Goal: Information Seeking & Learning: Learn about a topic

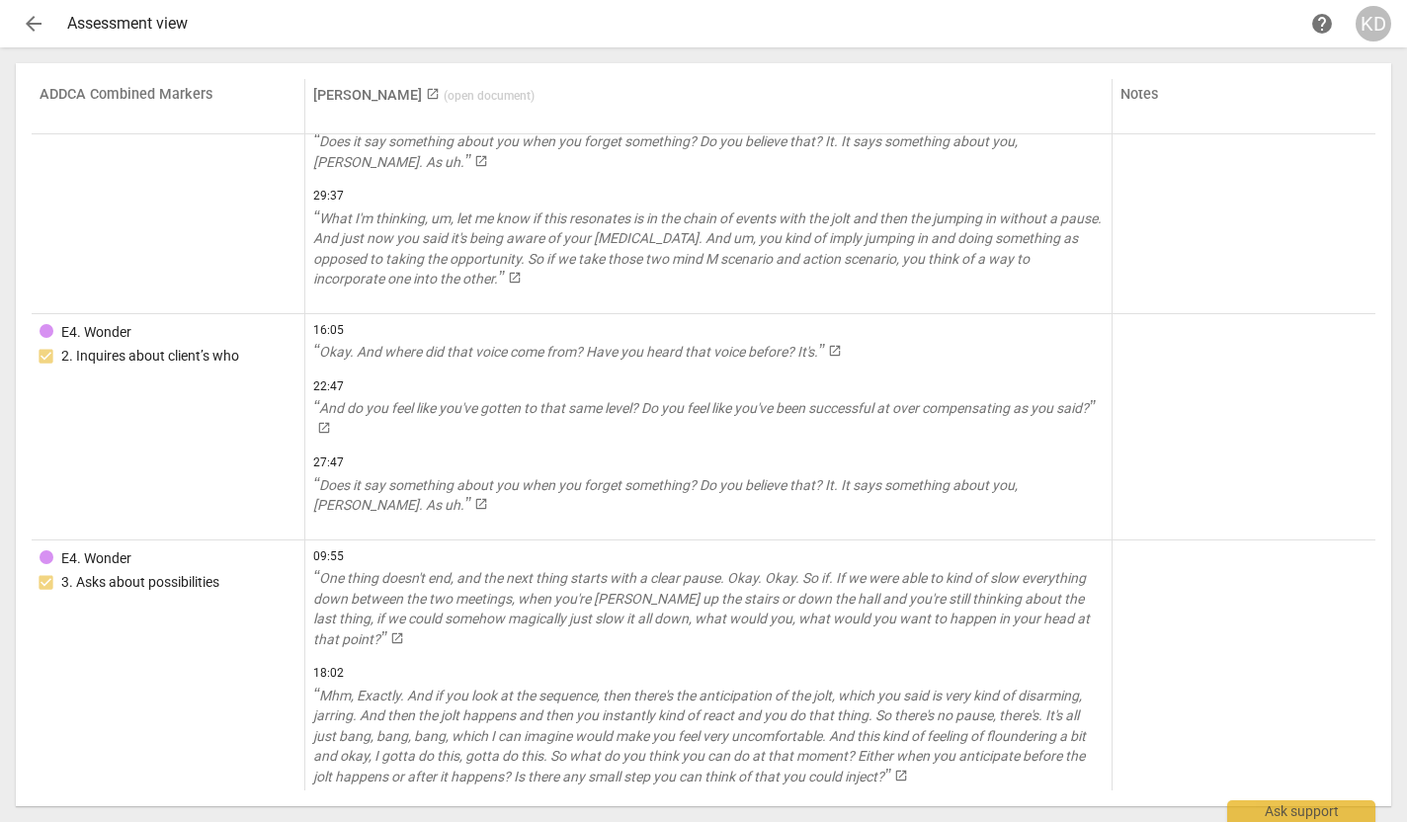
scroll to position [11039, 0]
click at [377, 93] on link "[PERSON_NAME] launch ( open document )" at bounding box center [423, 95] width 221 height 17
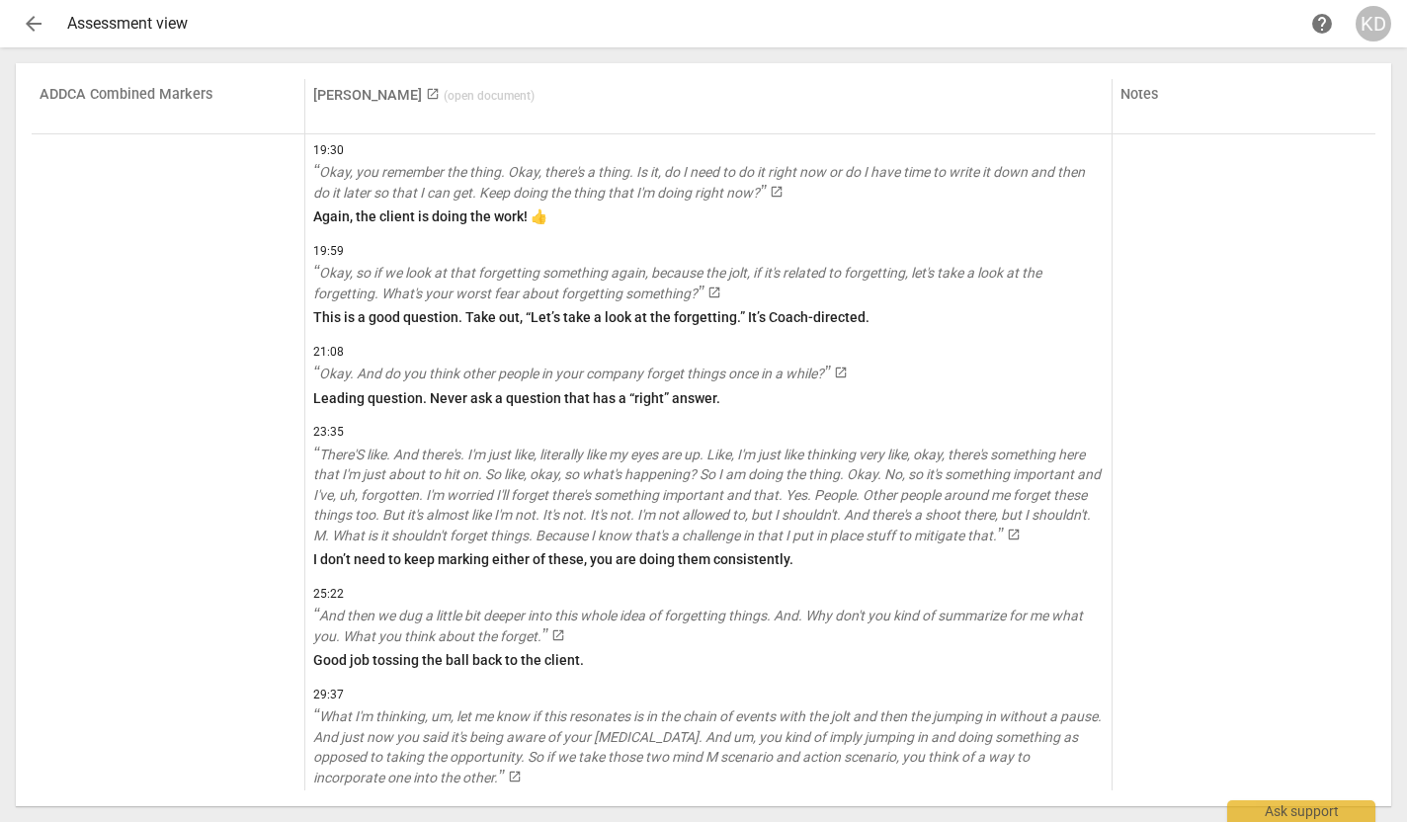
scroll to position [13373, 0]
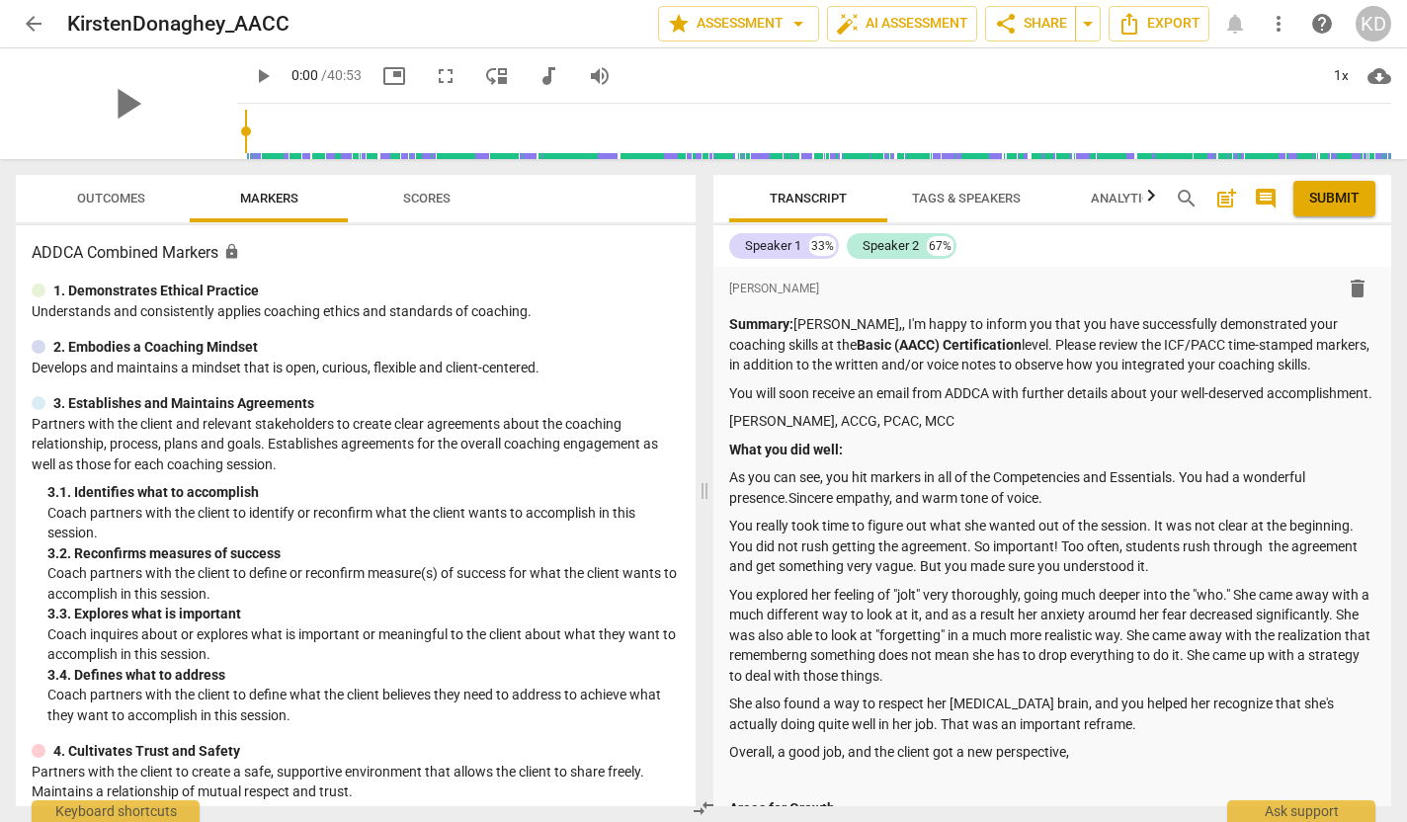
click at [413, 205] on span "Scores" at bounding box center [426, 198] width 47 height 15
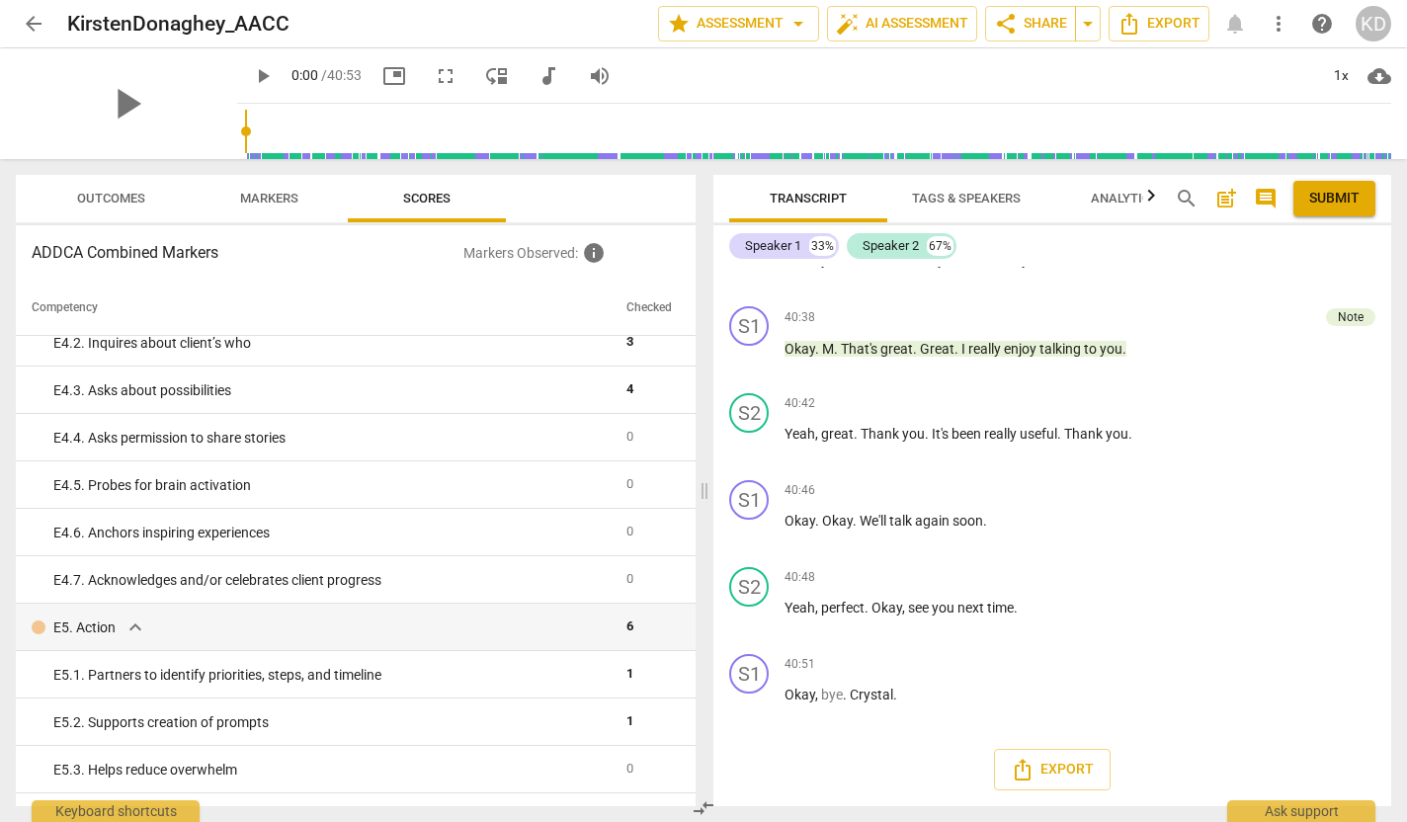
scroll to position [3951, 0]
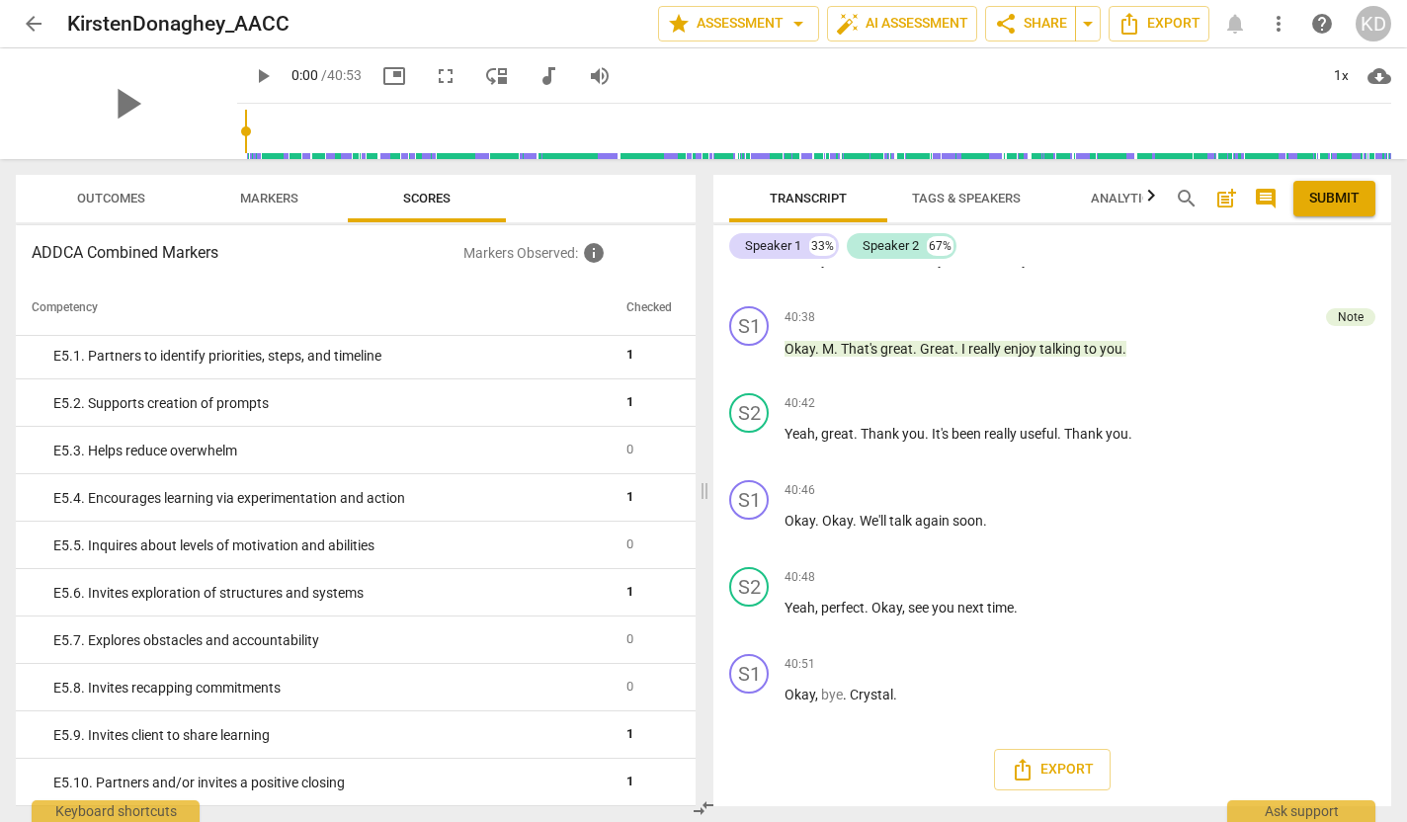
click at [127, 192] on span "Outcomes" at bounding box center [111, 198] width 68 height 15
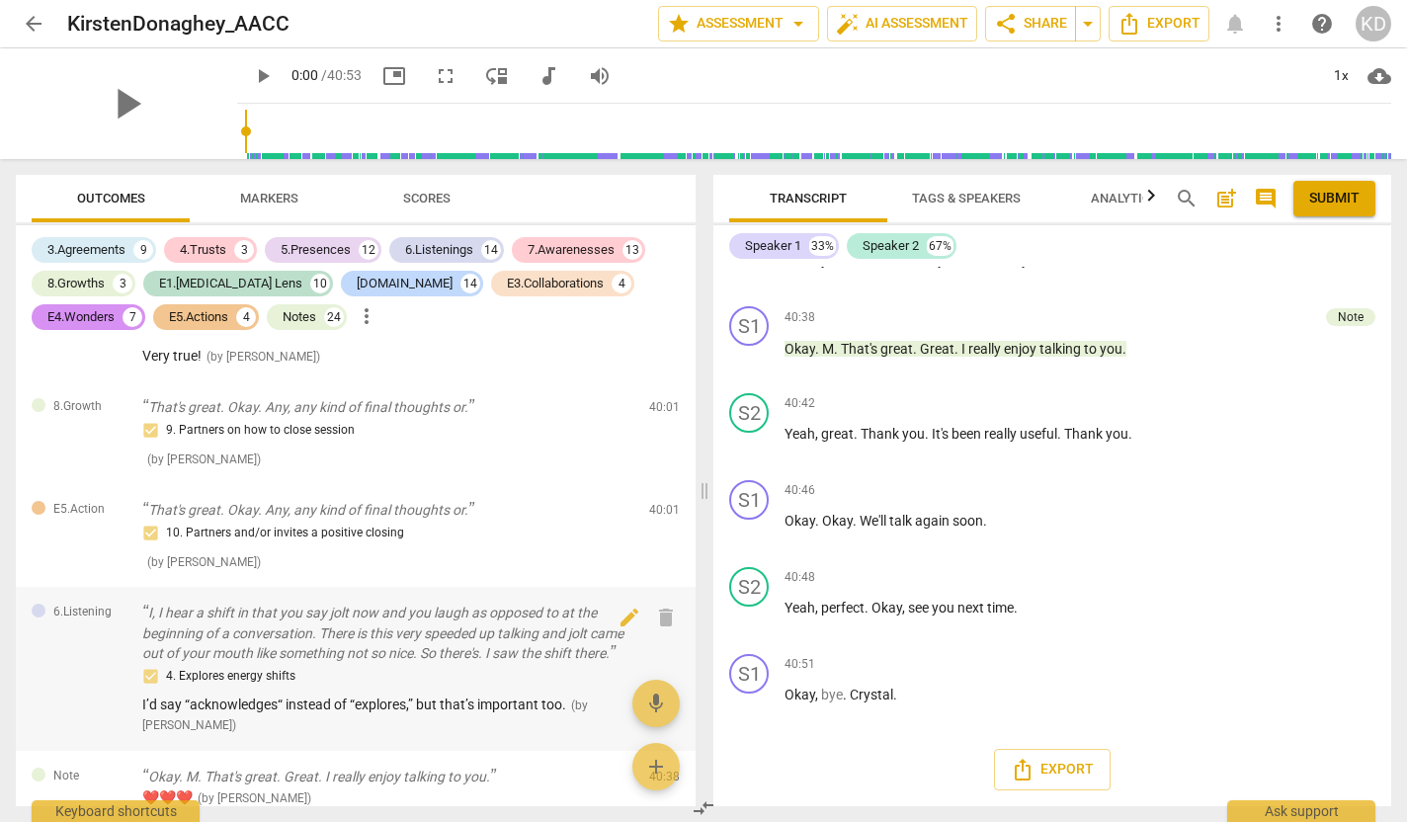
scroll to position [18449, 0]
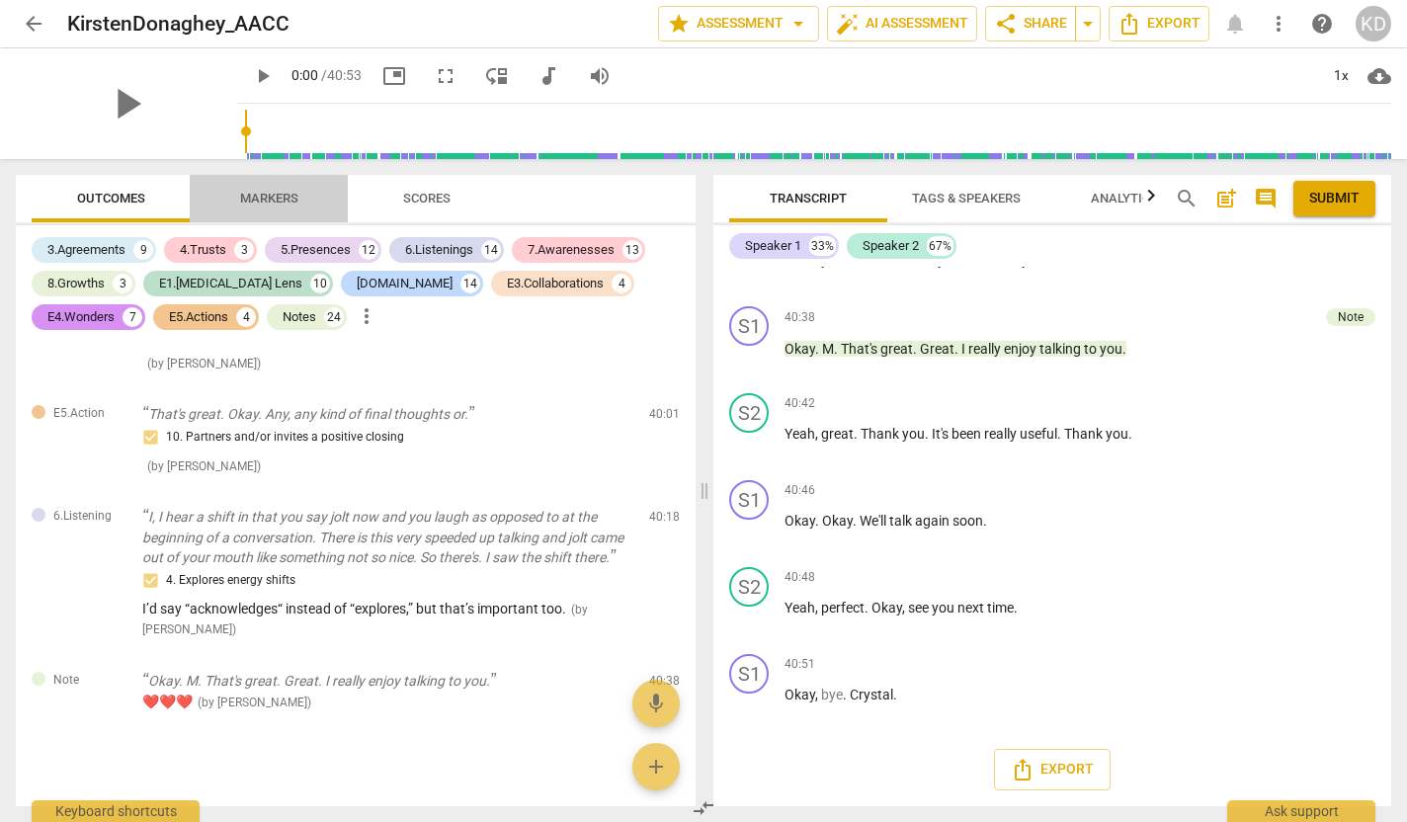
click at [283, 193] on span "Markers" at bounding box center [269, 198] width 58 height 15
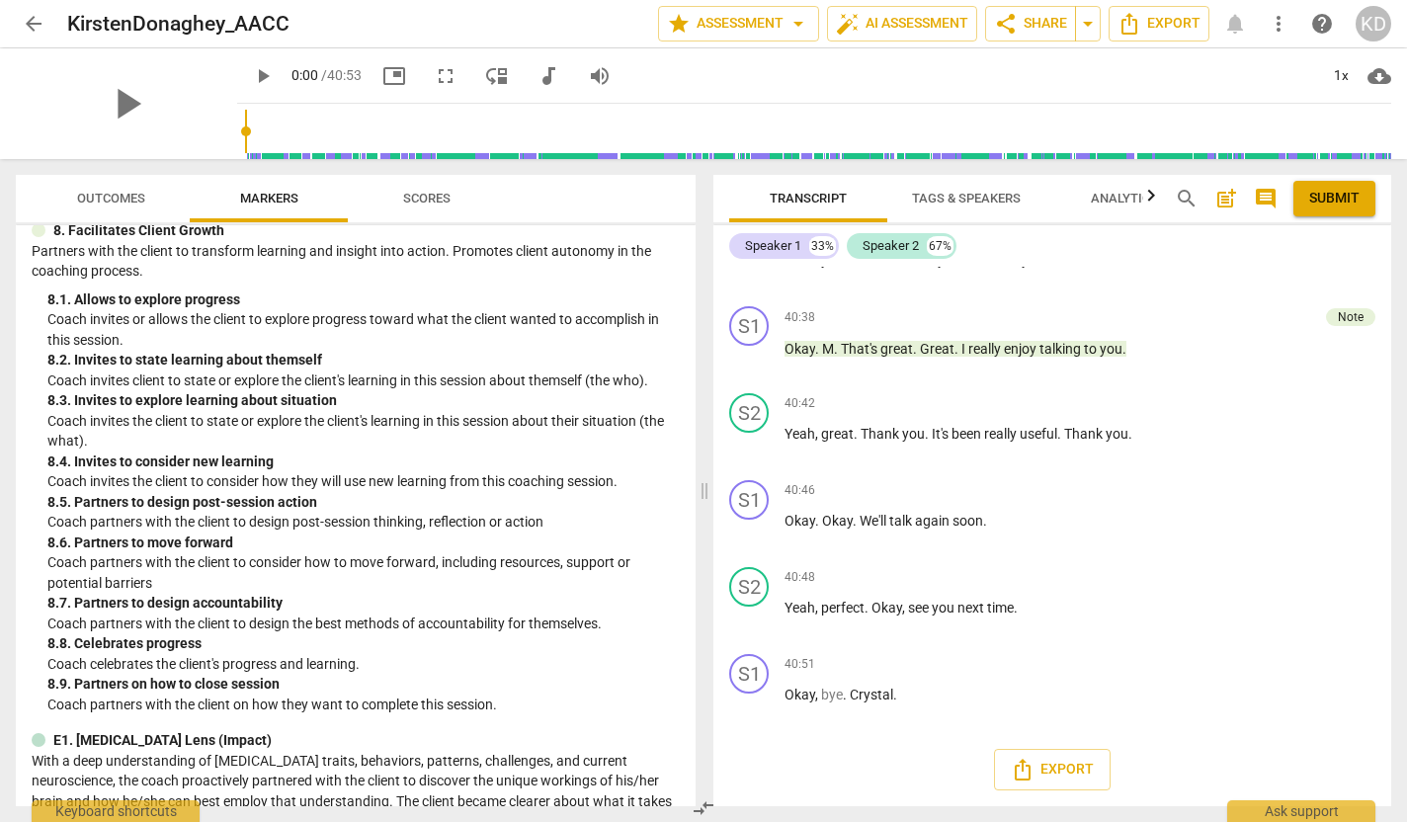
scroll to position [2022, 0]
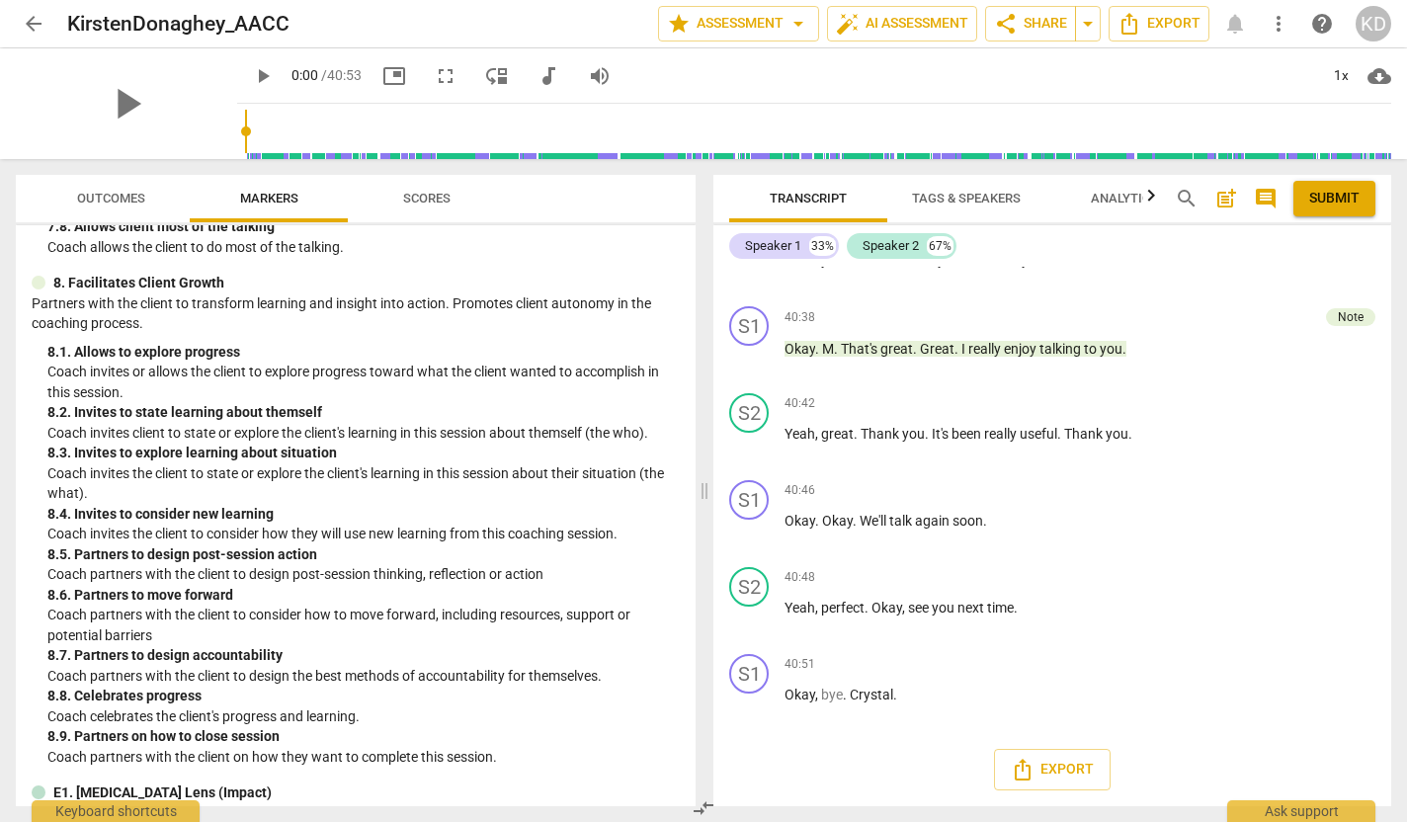
click at [424, 196] on span "Scores" at bounding box center [426, 198] width 47 height 15
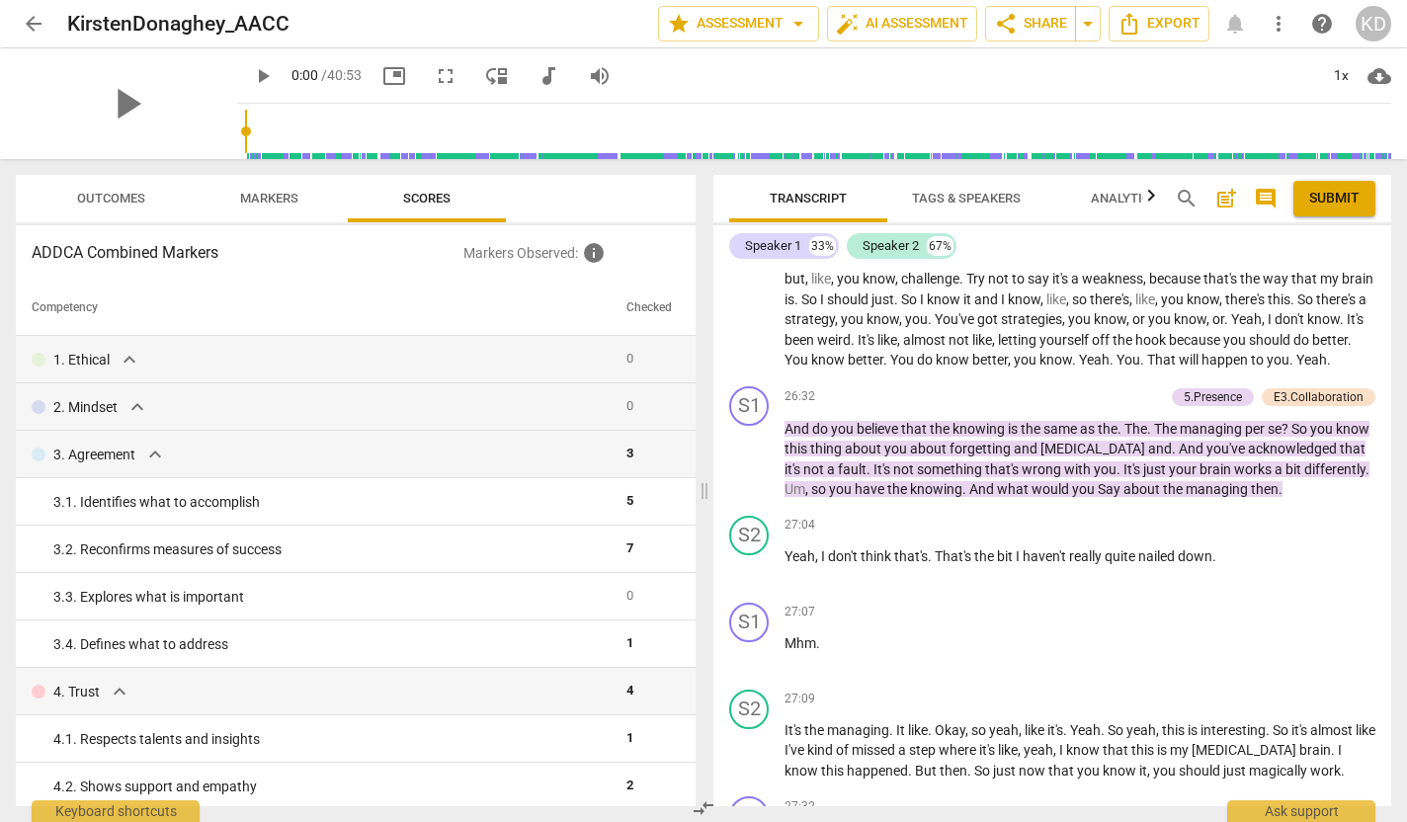
scroll to position [13335, 0]
click at [1118, 198] on span "Analytics" at bounding box center [1124, 198] width 67 height 15
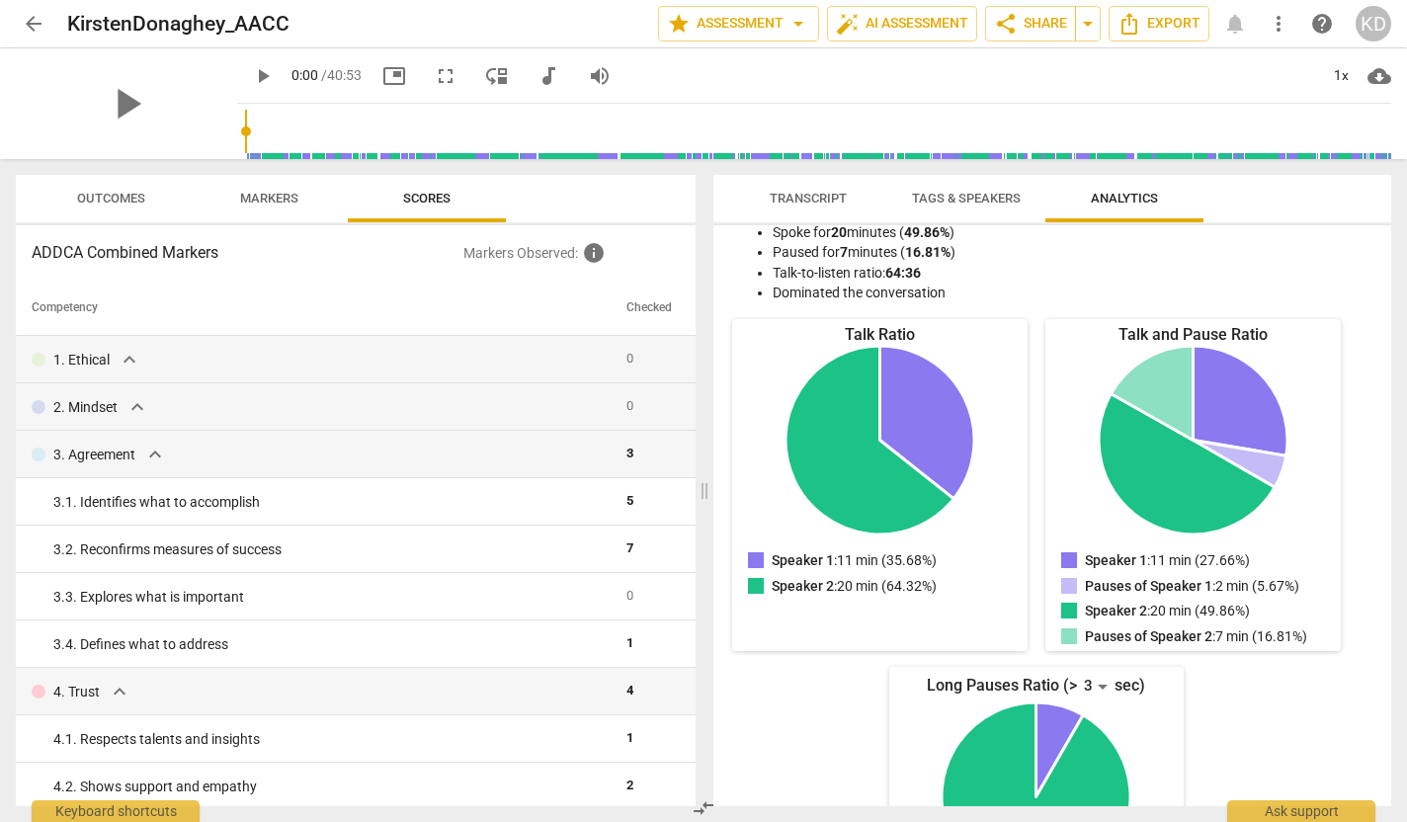
scroll to position [0, 0]
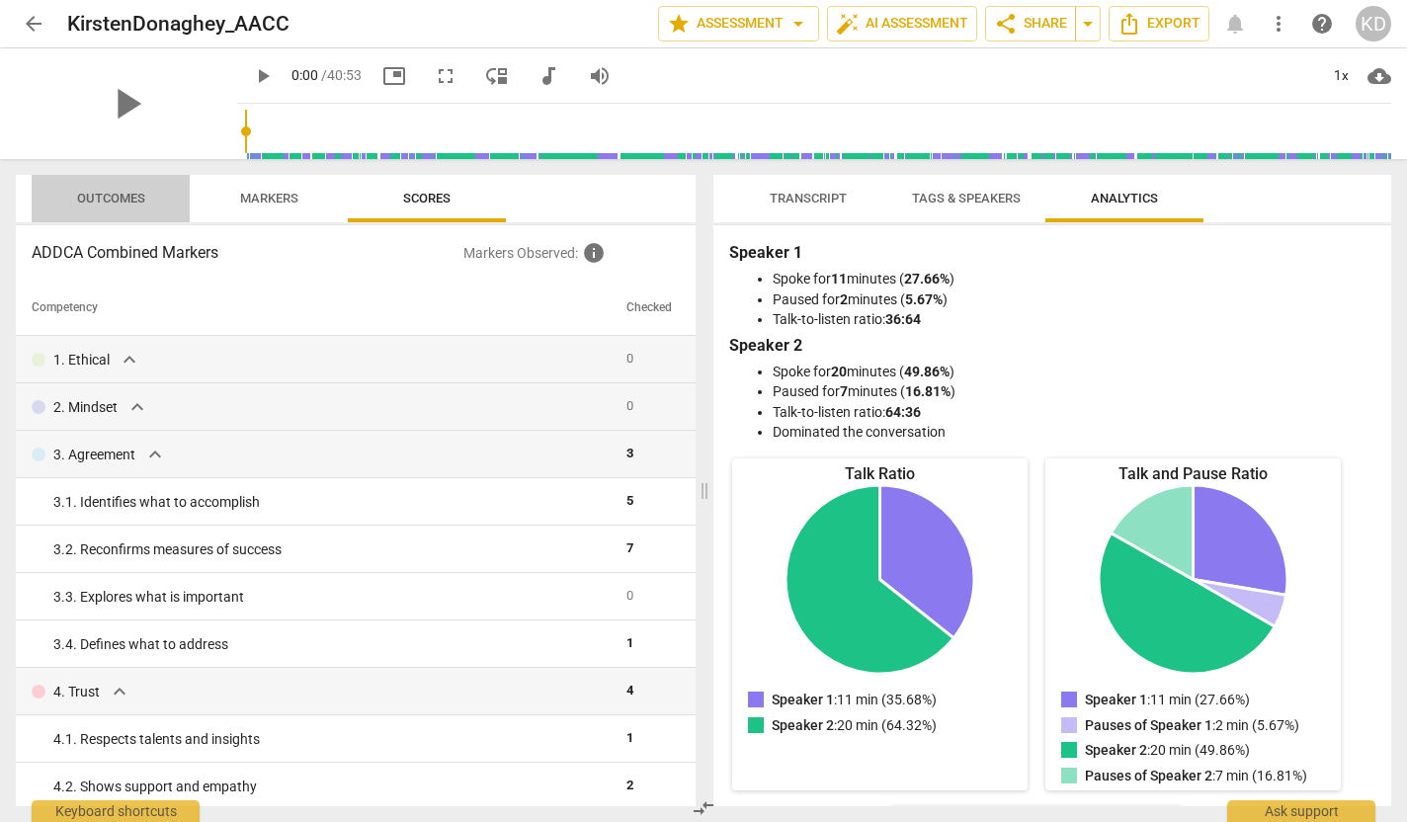
click at [106, 204] on span "Outcomes" at bounding box center [111, 198] width 68 height 15
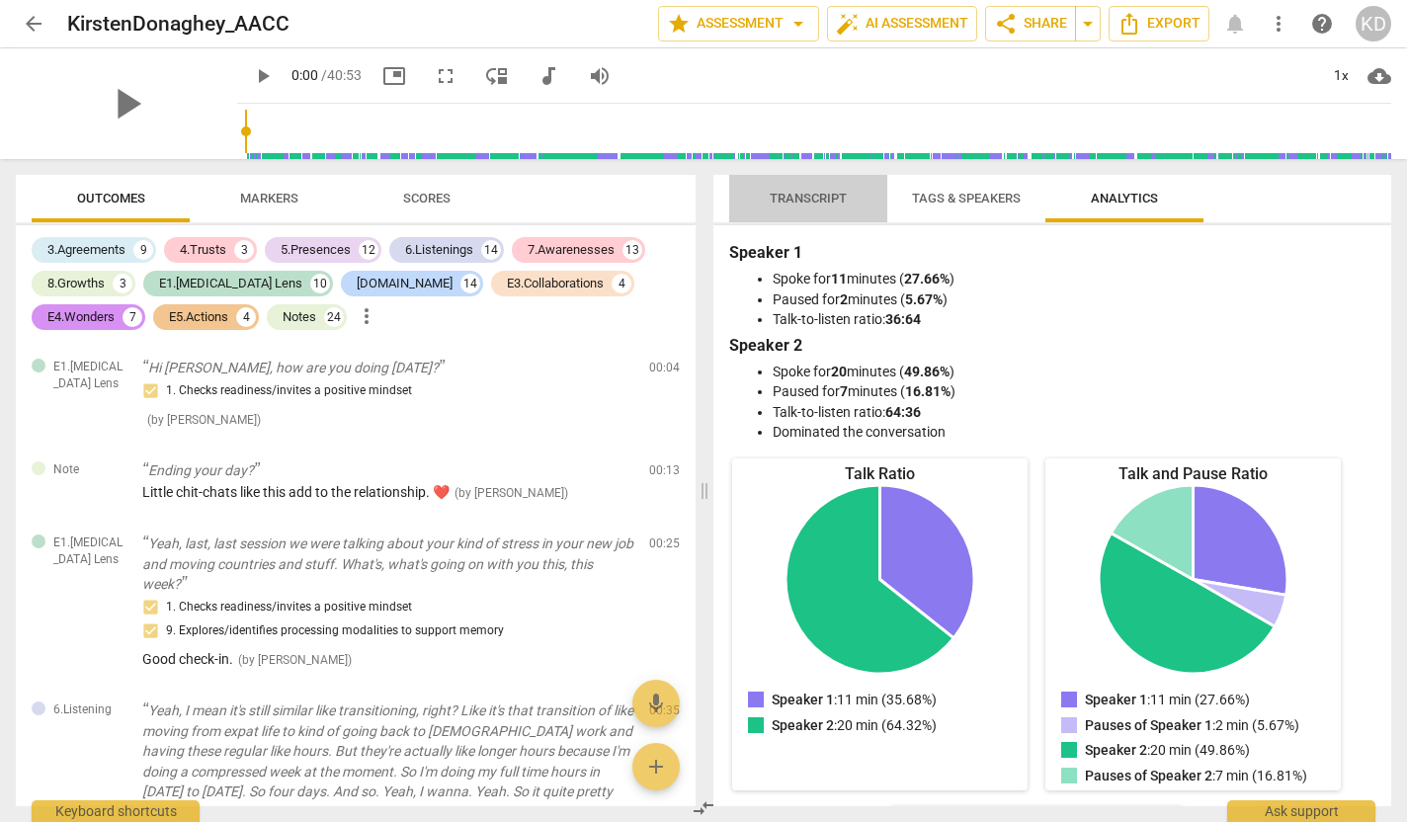
click at [837, 199] on span "Transcript" at bounding box center [808, 198] width 77 height 15
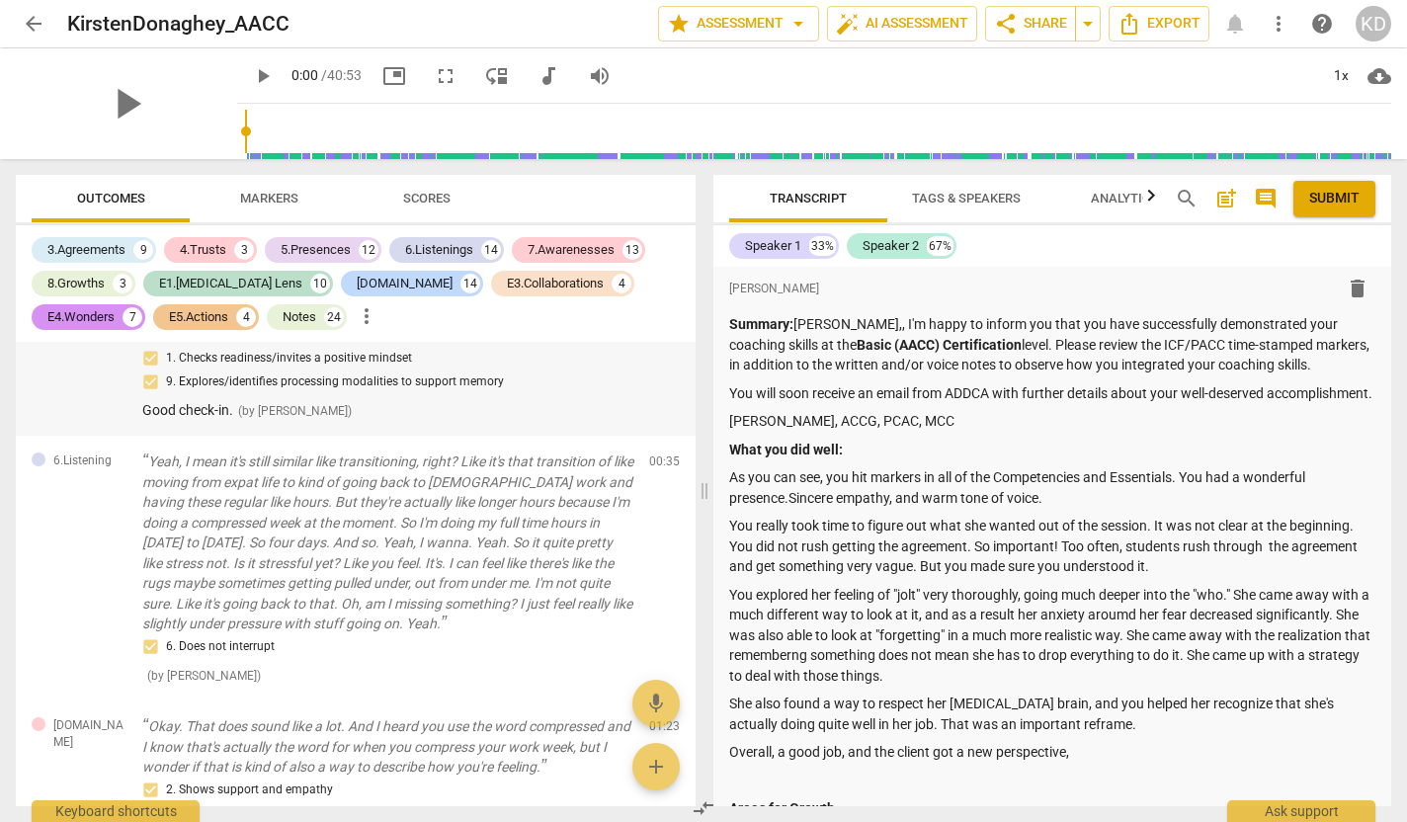
scroll to position [263, 0]
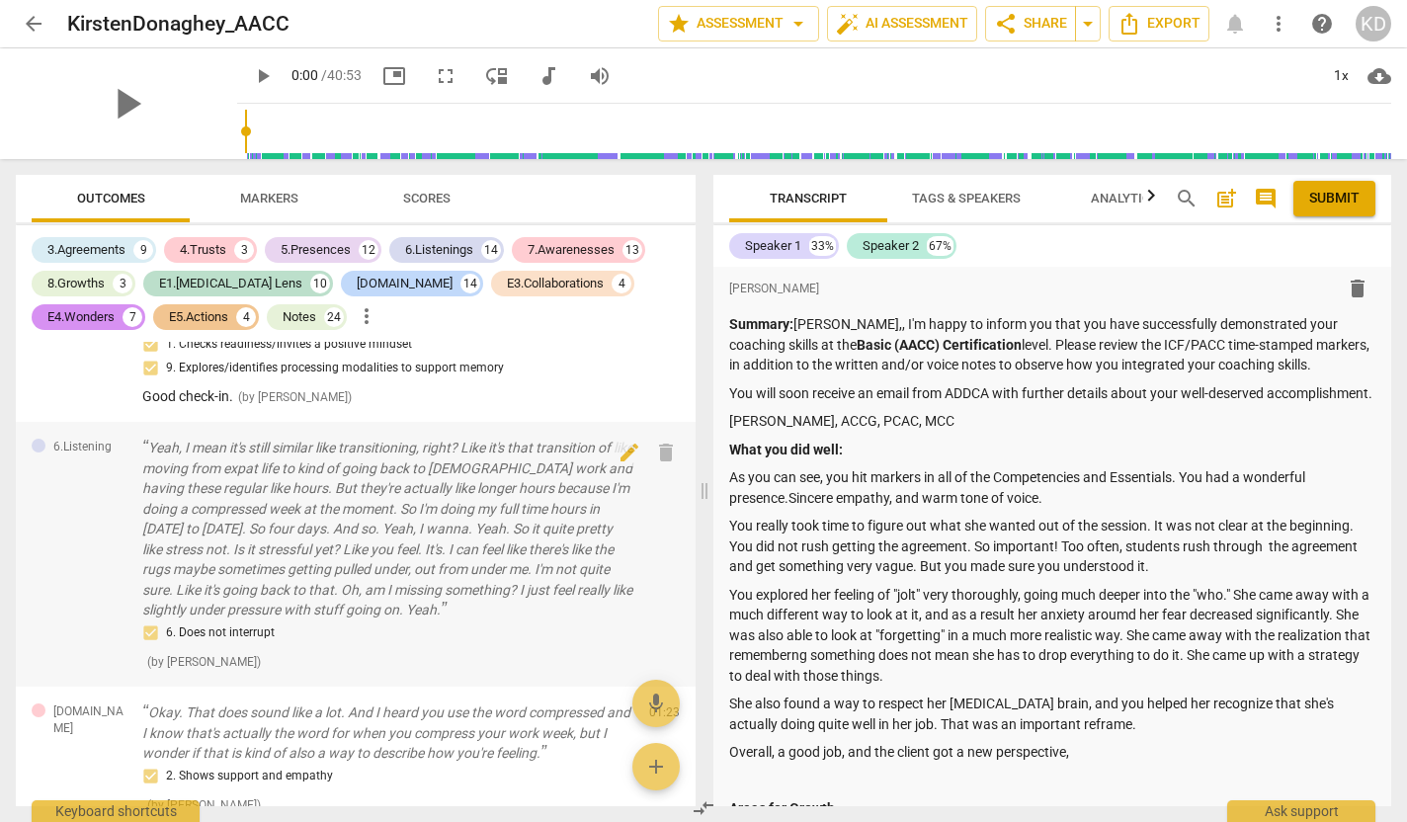
click at [556, 647] on div "6. Does not interrupt ( by Linda King )" at bounding box center [387, 647] width 491 height 50
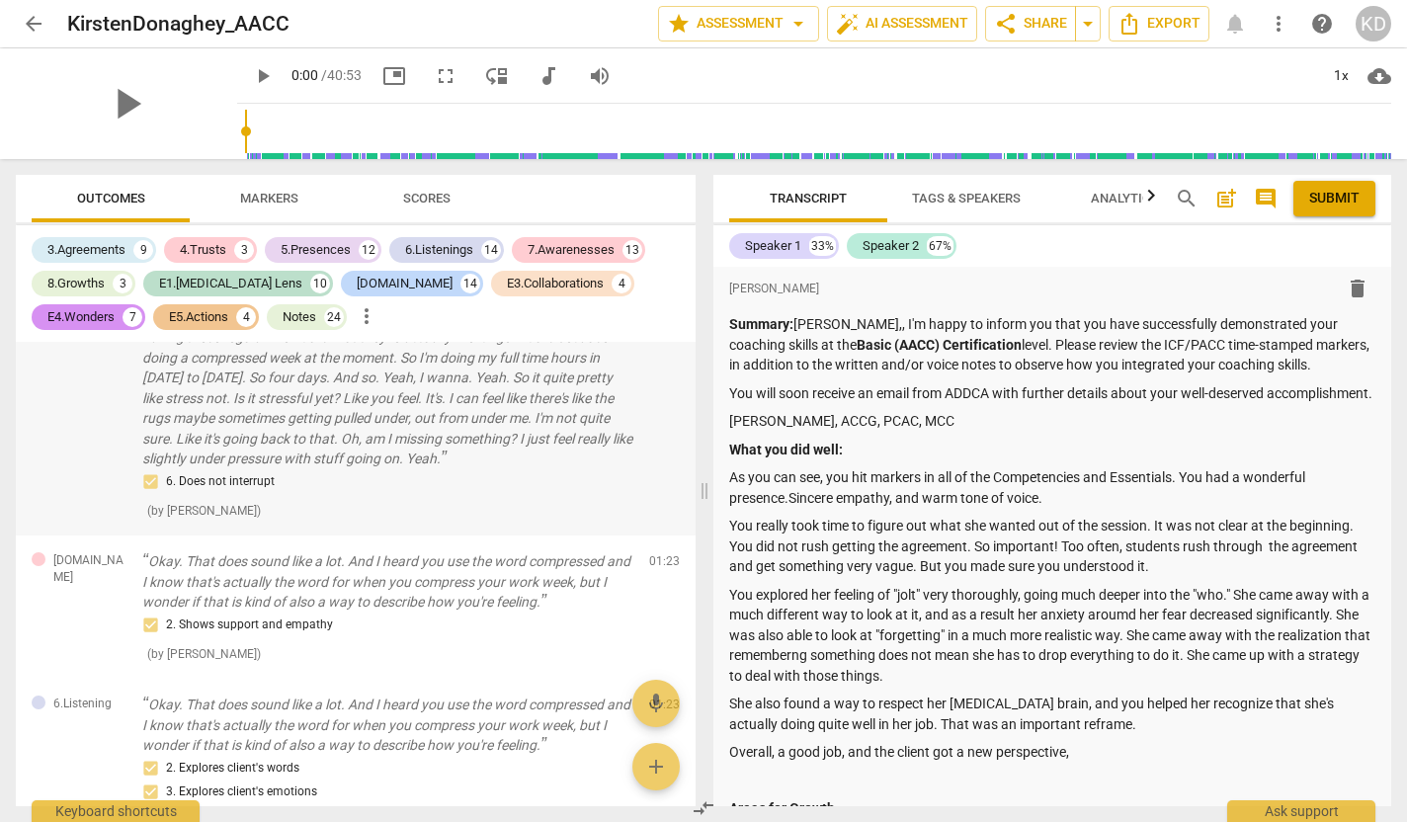
scroll to position [486, 0]
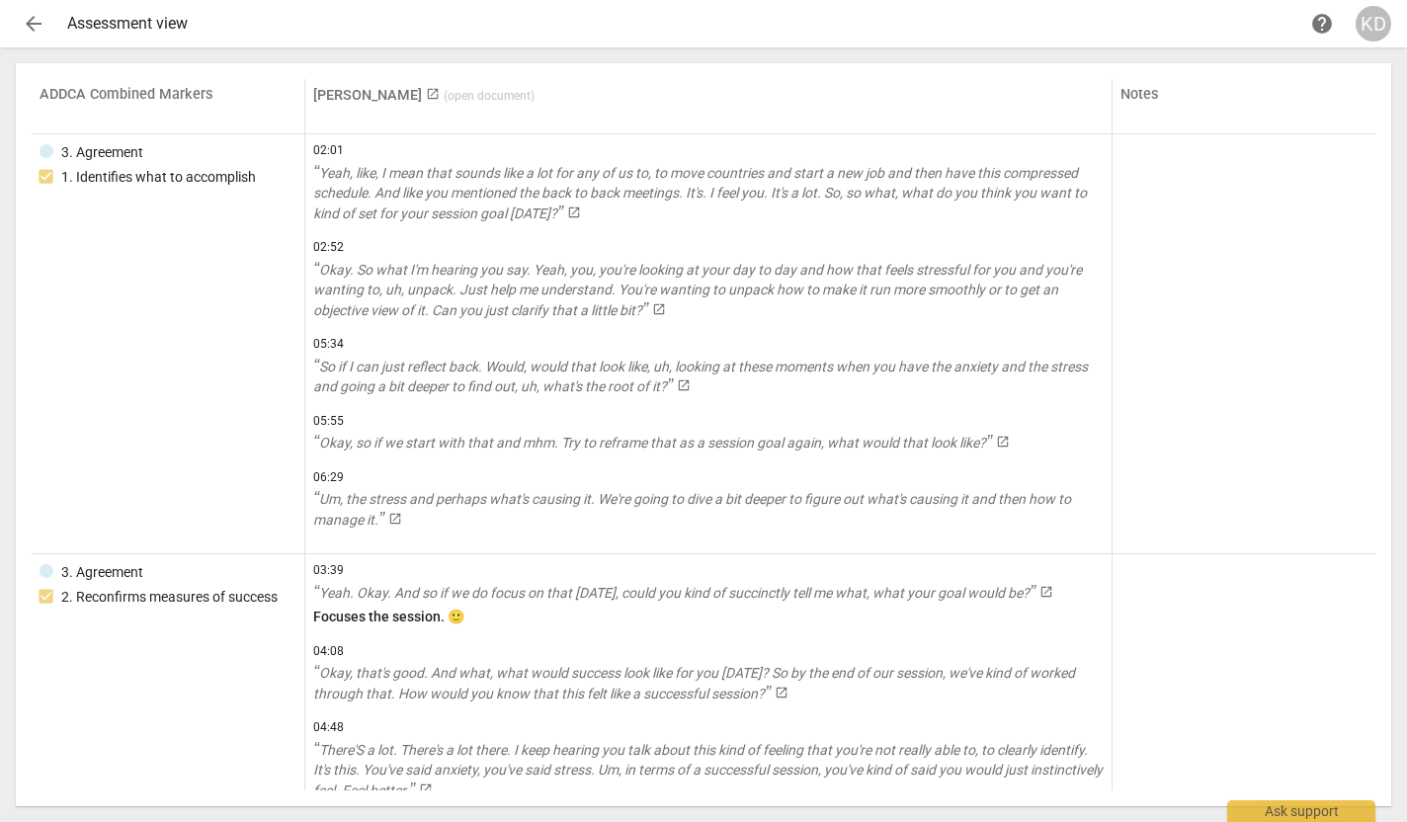
click at [340, 96] on link "[PERSON_NAME] launch ( open document )" at bounding box center [423, 95] width 221 height 17
